Goal: Task Accomplishment & Management: Use online tool/utility

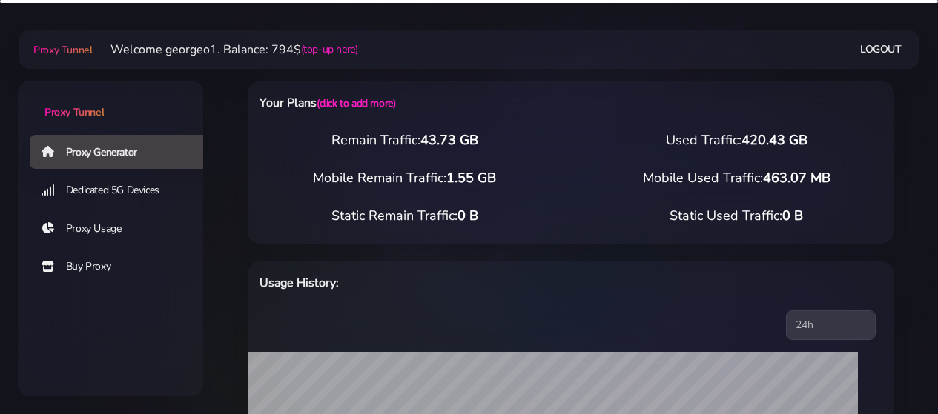
select select "US"
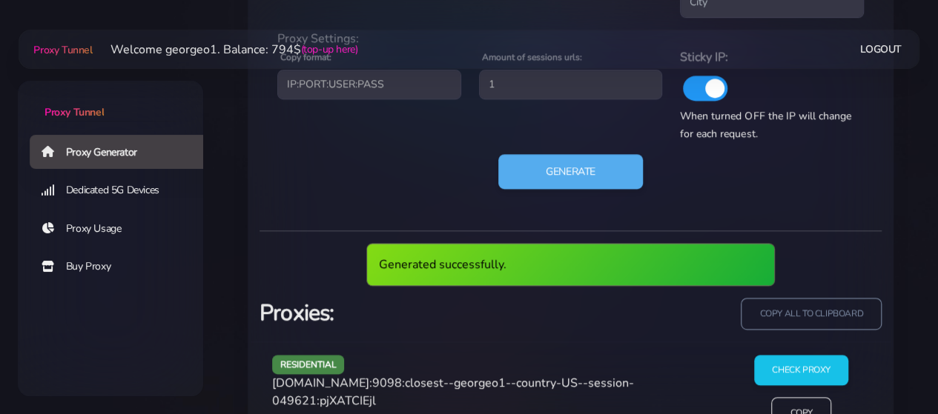
click at [366, 389] on span "[DOMAIN_NAME]:9098:closest--georgeo1--country-US--session-049621:pjXATCIEjl" at bounding box center [453, 392] width 362 height 34
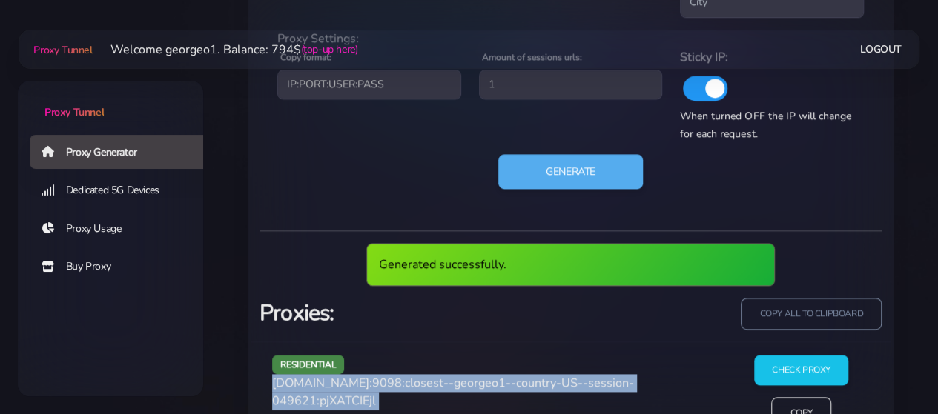
click at [366, 389] on span "[DOMAIN_NAME]:9098:closest--georgeo1--country-US--session-049621:pjXATCIEjl" at bounding box center [453, 392] width 362 height 34
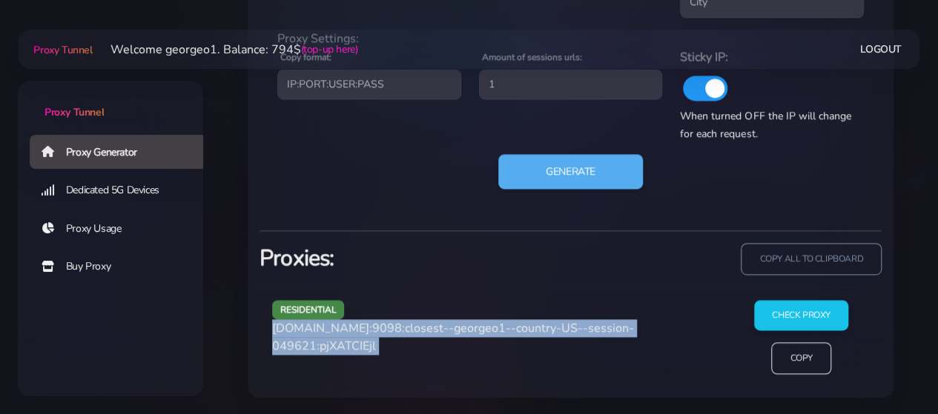
copy div "[DOMAIN_NAME]:9098:closest--georgeo1--country-US--session-049621:pjXATCIEjl"
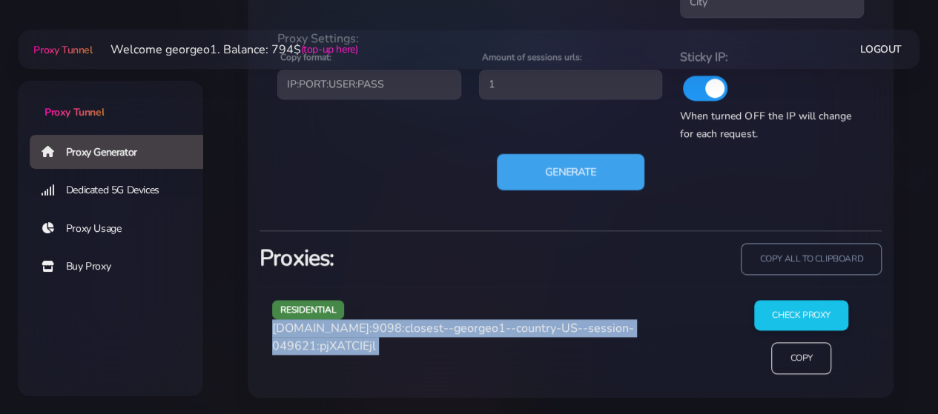
click at [580, 172] on button "Generate" at bounding box center [571, 171] width 148 height 36
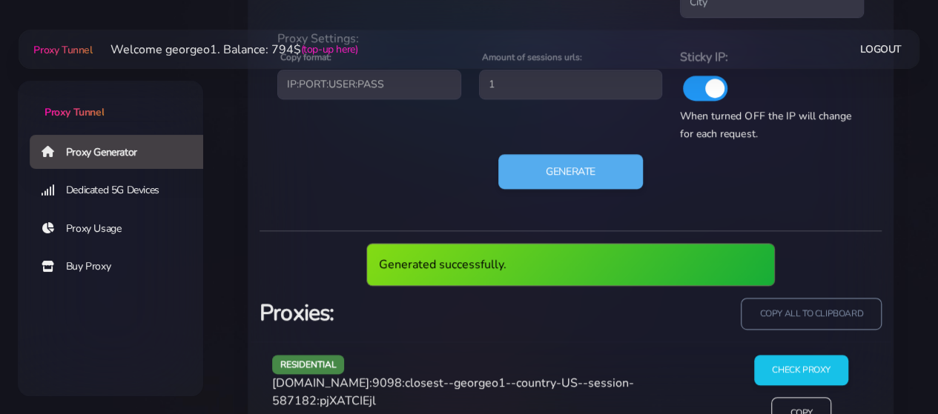
click at [354, 384] on span "[DOMAIN_NAME]:9098:closest--georgeo1--country-US--session-587182:pjXATCIEjl" at bounding box center [453, 392] width 362 height 34
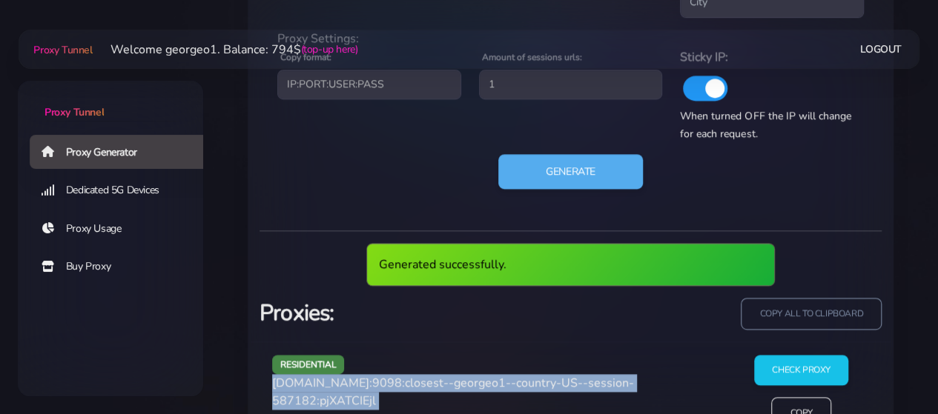
click at [354, 384] on span "[DOMAIN_NAME]:9098:closest--georgeo1--country-US--session-587182:pjXATCIEjl" at bounding box center [453, 392] width 362 height 34
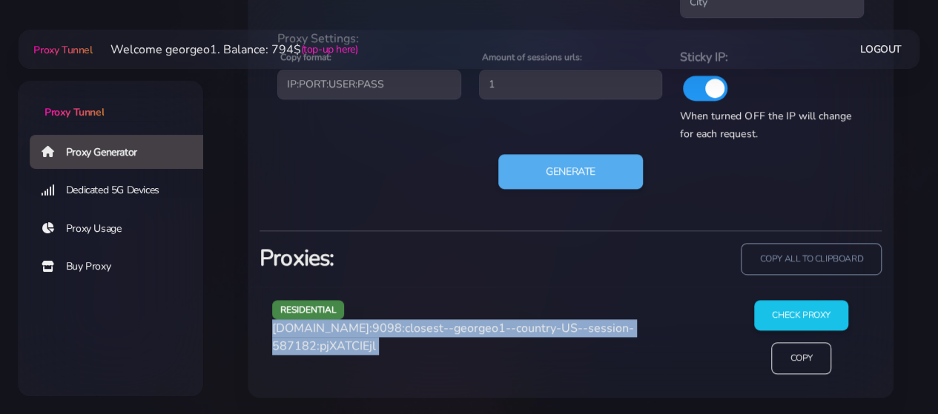
copy div "[DOMAIN_NAME]:9098:closest--georgeo1--country-US--session-587182:pjXATCIEjl"
